Goal: Obtain resource: Download file/media

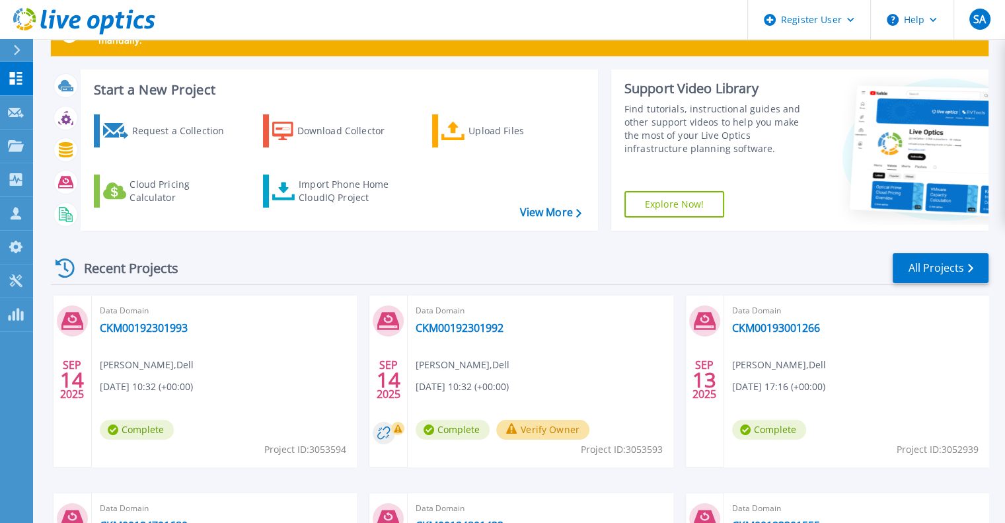
scroll to position [66, 0]
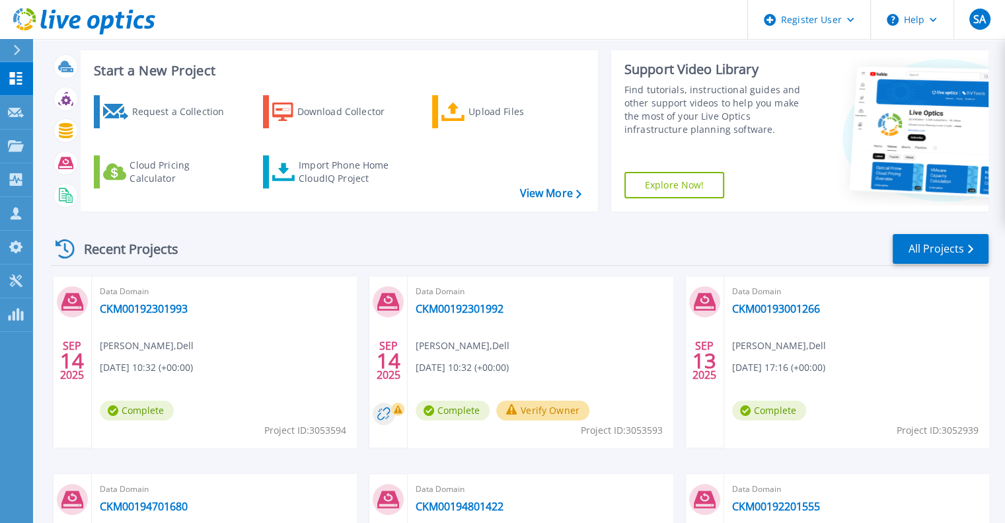
click at [447, 293] on span "Data Domain" at bounding box center [540, 291] width 249 height 15
click at [446, 305] on link "CKM00192301992" at bounding box center [460, 308] width 88 height 13
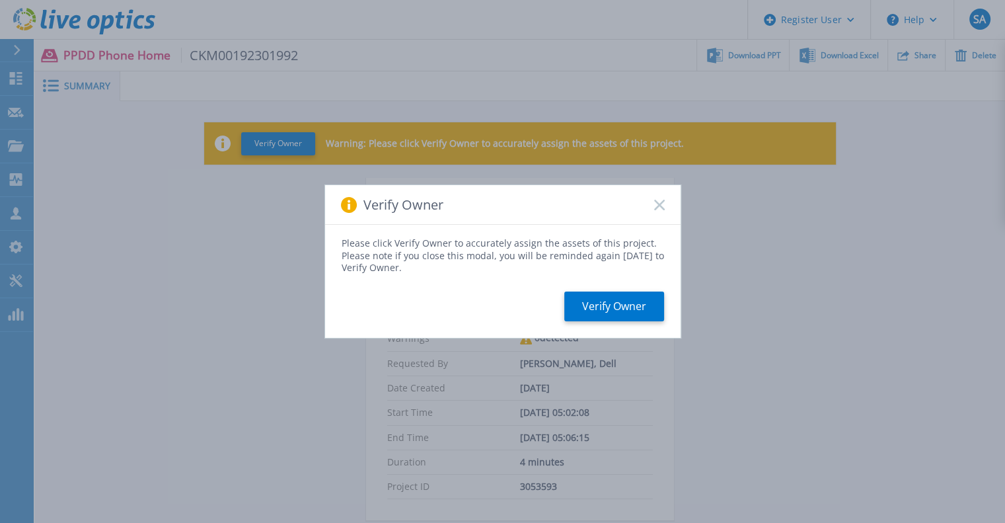
click at [619, 322] on div "Please click Verify Owner to accurately assign the assets of this project. Plea…" at bounding box center [503, 281] width 356 height 112
click at [629, 299] on button "Verify Owner" at bounding box center [614, 306] width 100 height 30
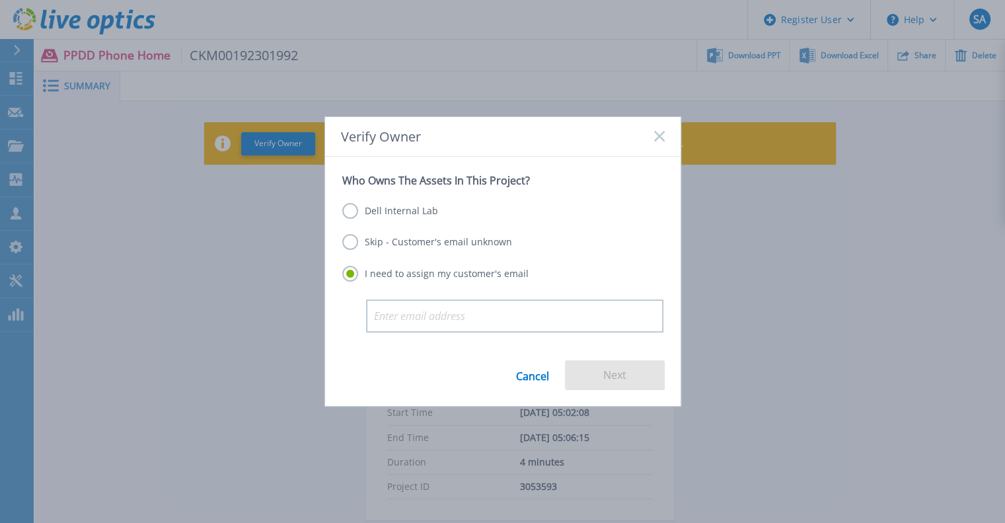
click at [406, 212] on label "Dell Internal Lab" at bounding box center [390, 211] width 96 height 16
click at [0, 0] on input "Dell Internal Lab" at bounding box center [0, 0] width 0 height 0
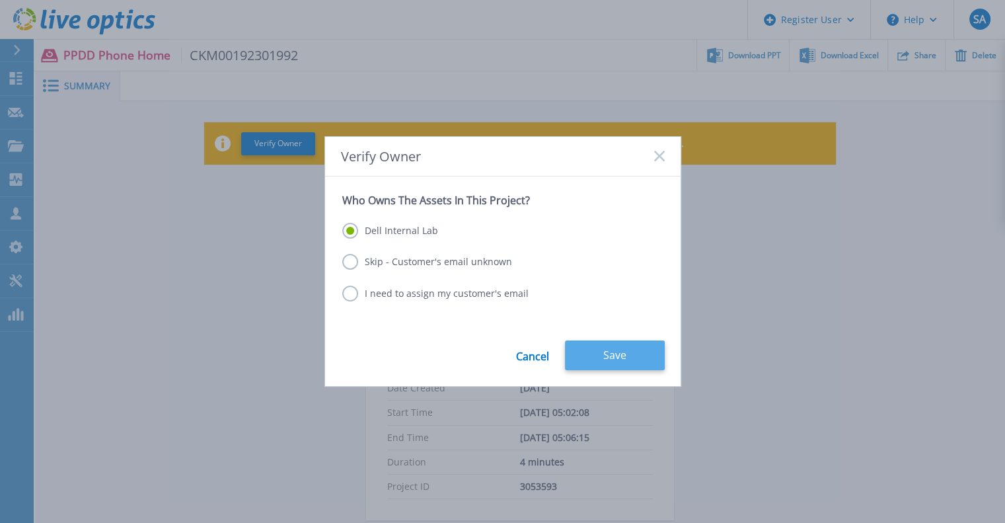
click at [592, 349] on button "Save" at bounding box center [615, 355] width 100 height 30
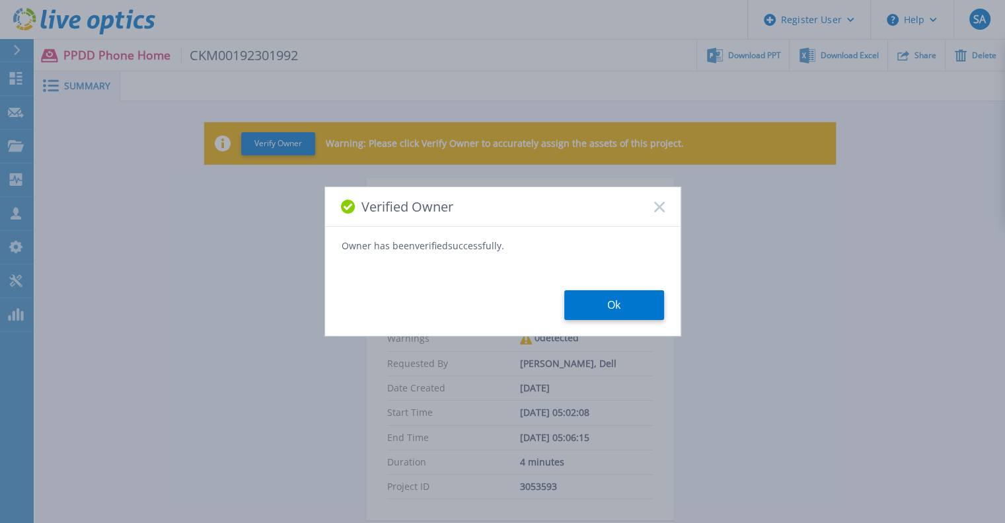
click at [605, 328] on div "Verified Owner Owner has been verified successfully. Ok" at bounding box center [503, 261] width 357 height 150
click at [611, 315] on button "Ok" at bounding box center [614, 305] width 100 height 30
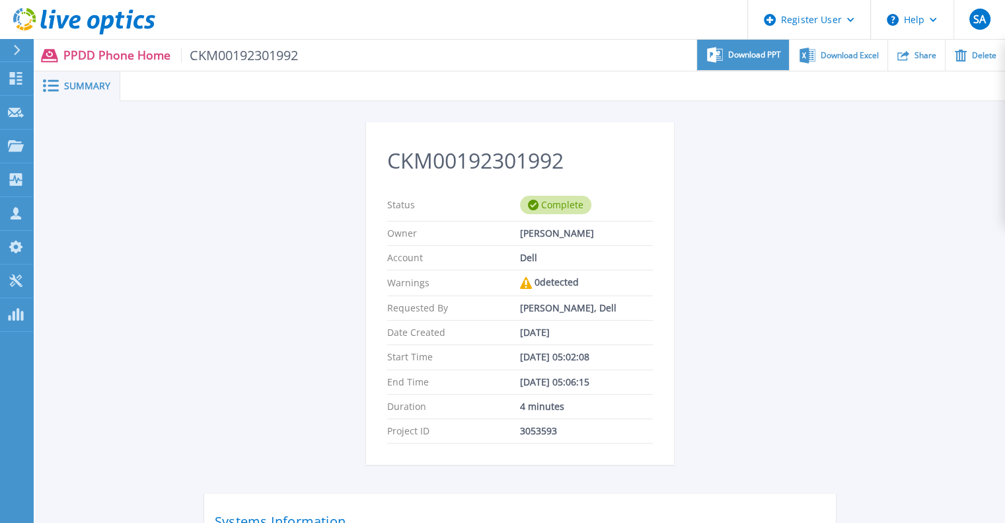
click at [775, 52] on span "Download PPT" at bounding box center [754, 55] width 53 height 8
drag, startPoint x: 900, startPoint y: 235, endPoint x: 891, endPoint y: 236, distance: 8.7
click at [900, 235] on div "CKM00192301992 Status Complete Owner [PERSON_NAME] Account Dell Warnings 0 dete…" at bounding box center [520, 371] width 970 height 541
click at [769, 302] on div "CKM00192301992 Status Complete Owner [PERSON_NAME] Account Dell Warnings 0 dete…" at bounding box center [520, 372] width 632 height 500
